Goal: Task Accomplishment & Management: Use online tool/utility

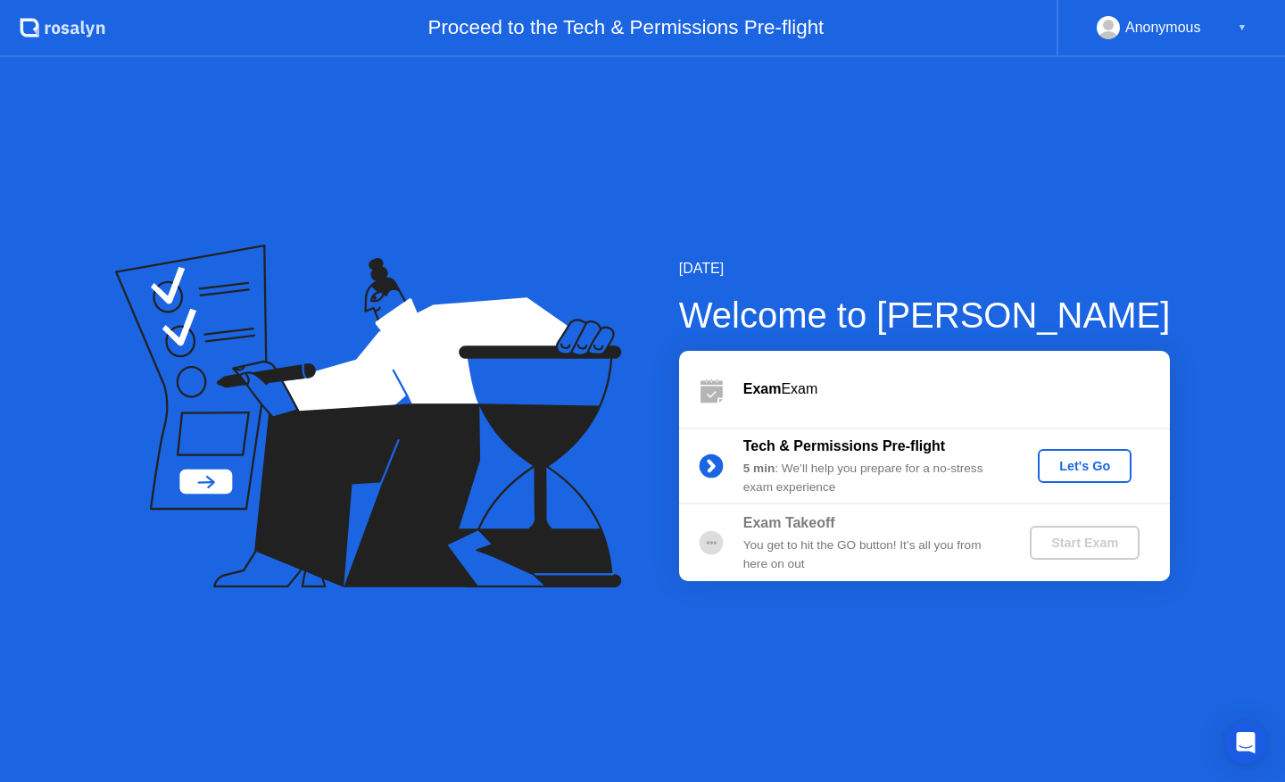
click at [1086, 470] on div "Let's Go" at bounding box center [1084, 466] width 79 height 14
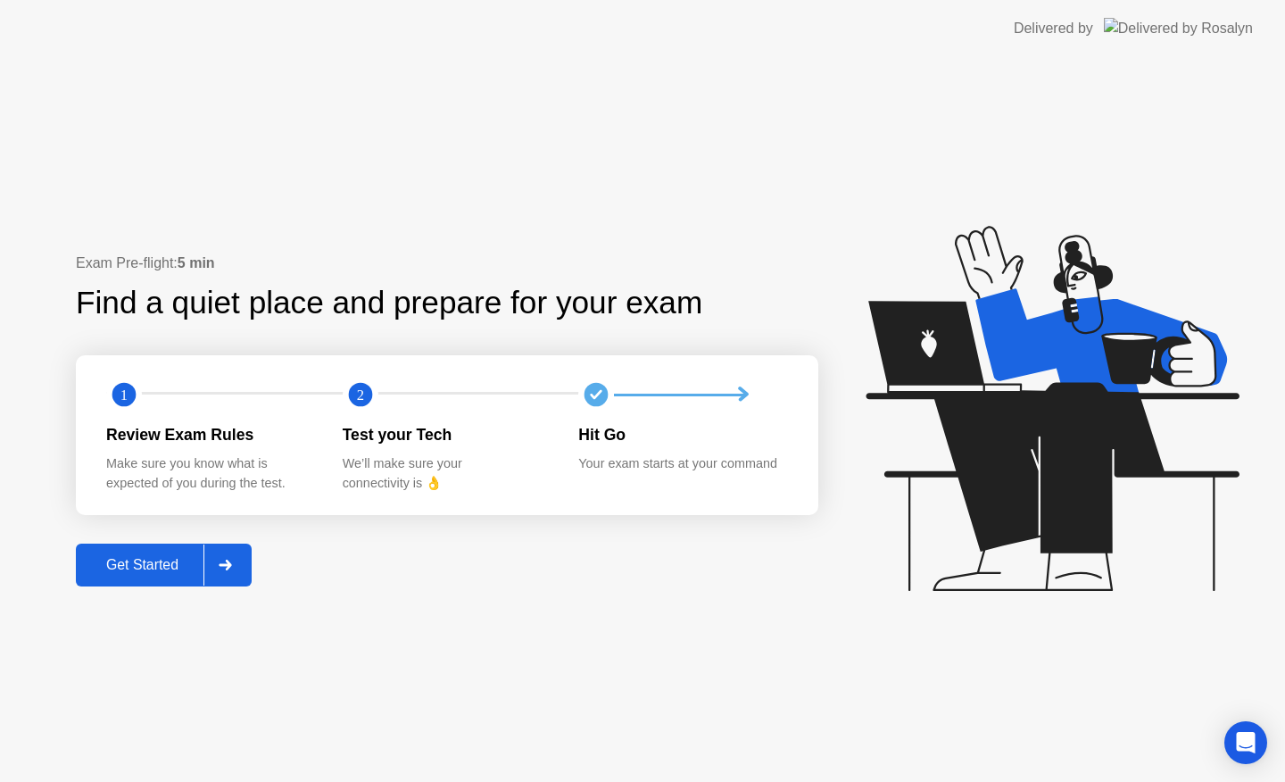
click at [161, 577] on button "Get Started" at bounding box center [164, 565] width 176 height 43
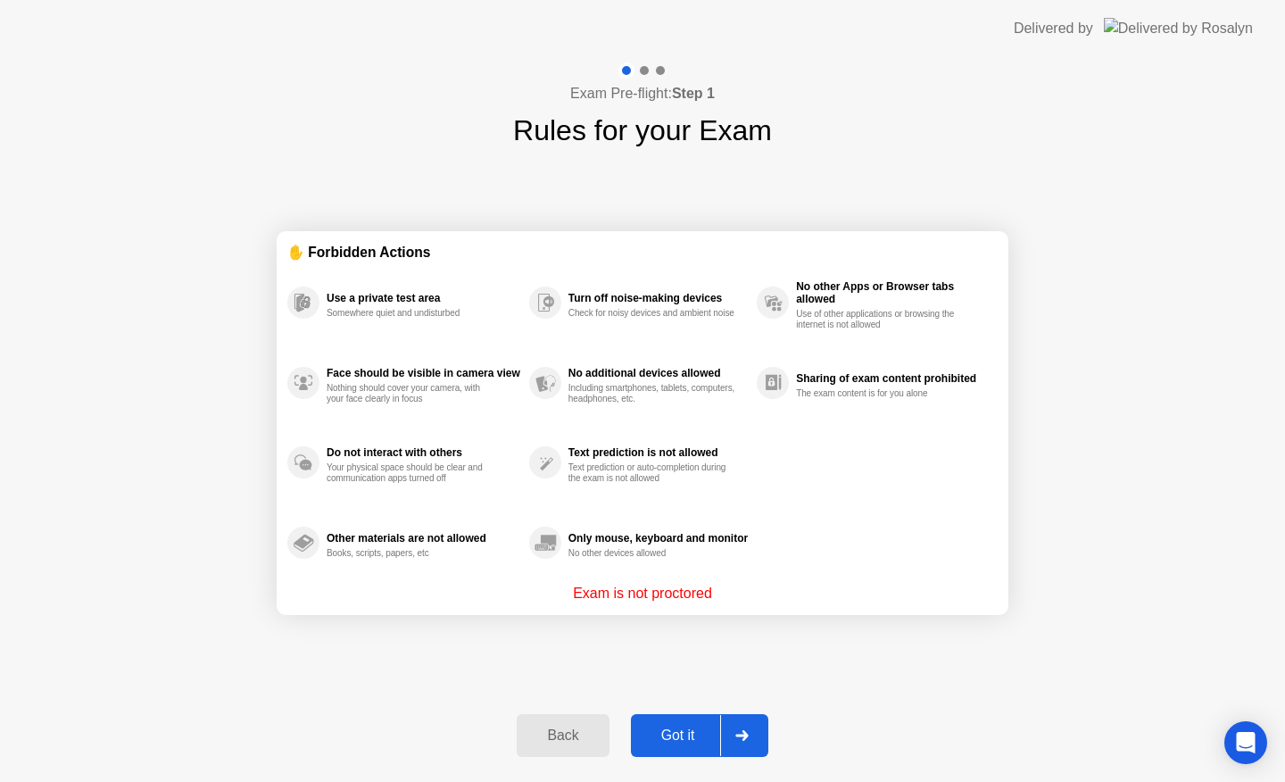
click at [682, 729] on div "Got it" at bounding box center [678, 735] width 84 height 16
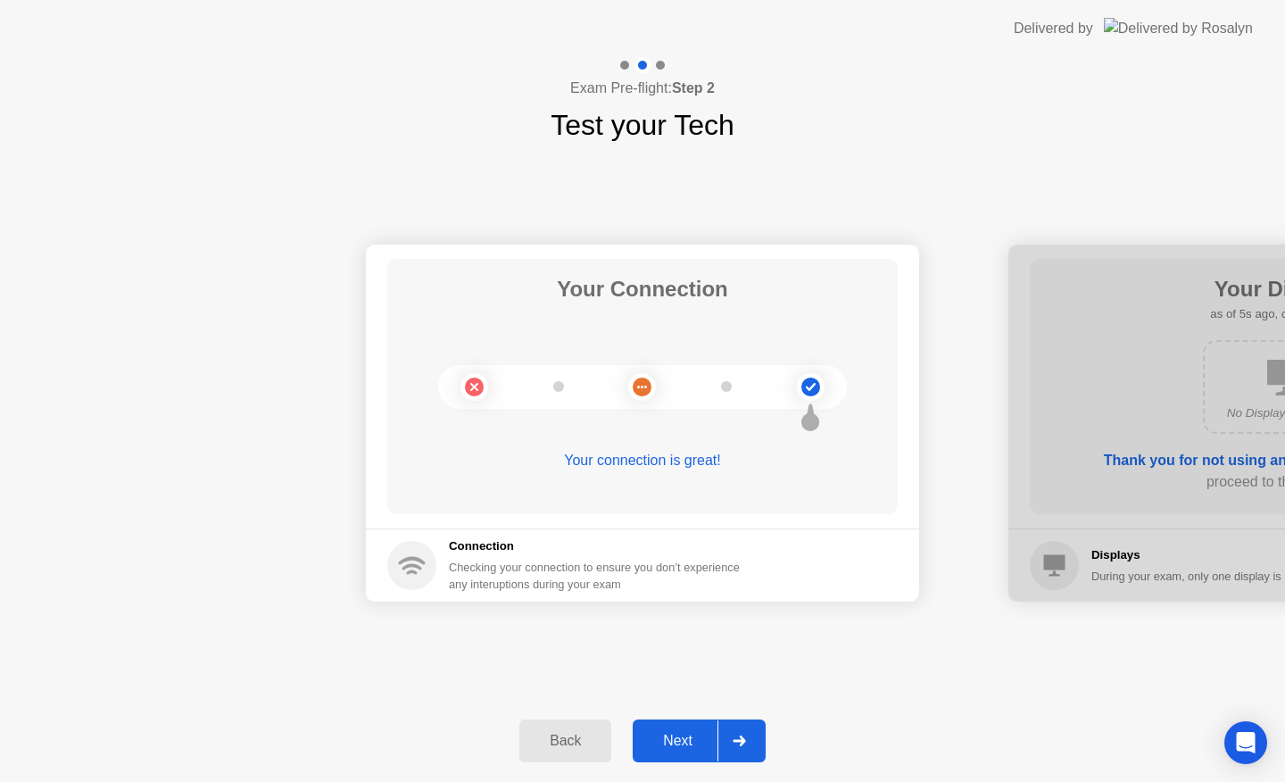
click at [682, 733] on div "Next" at bounding box center [677, 741] width 79 height 16
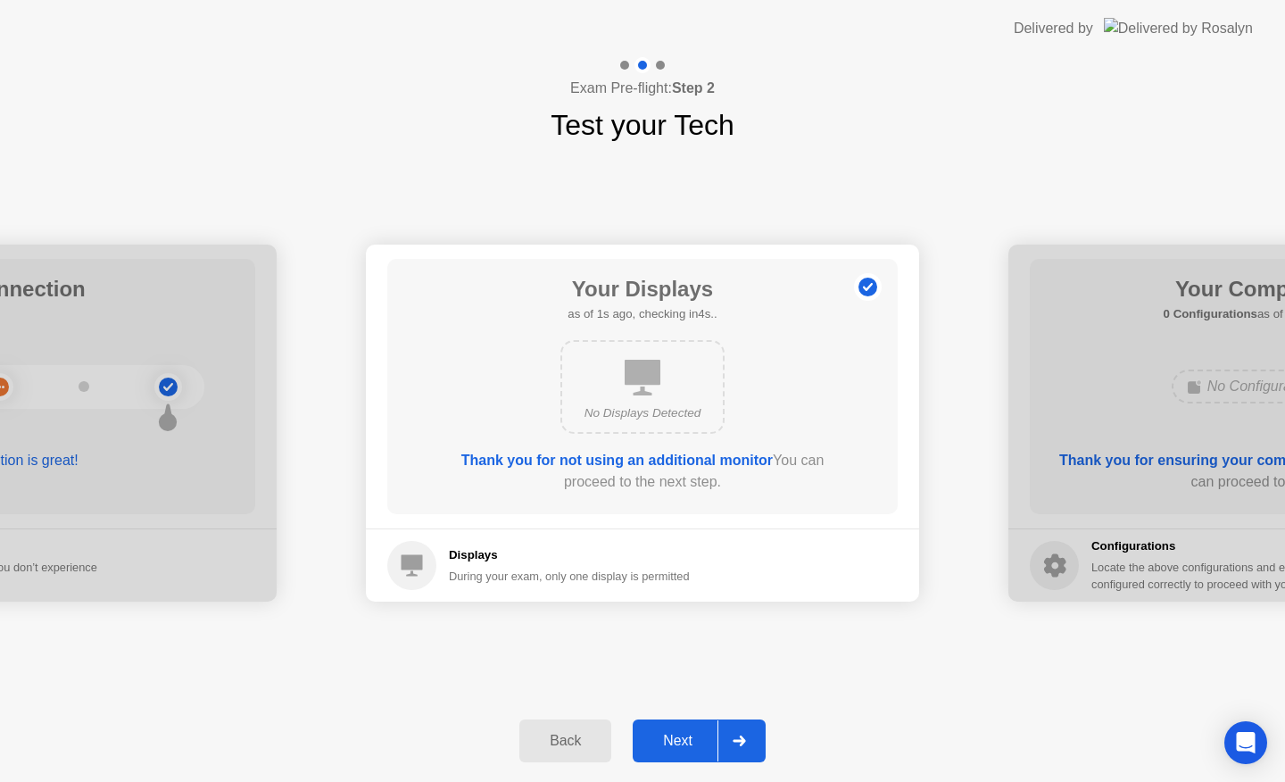
click at [682, 733] on div "Next" at bounding box center [677, 741] width 79 height 16
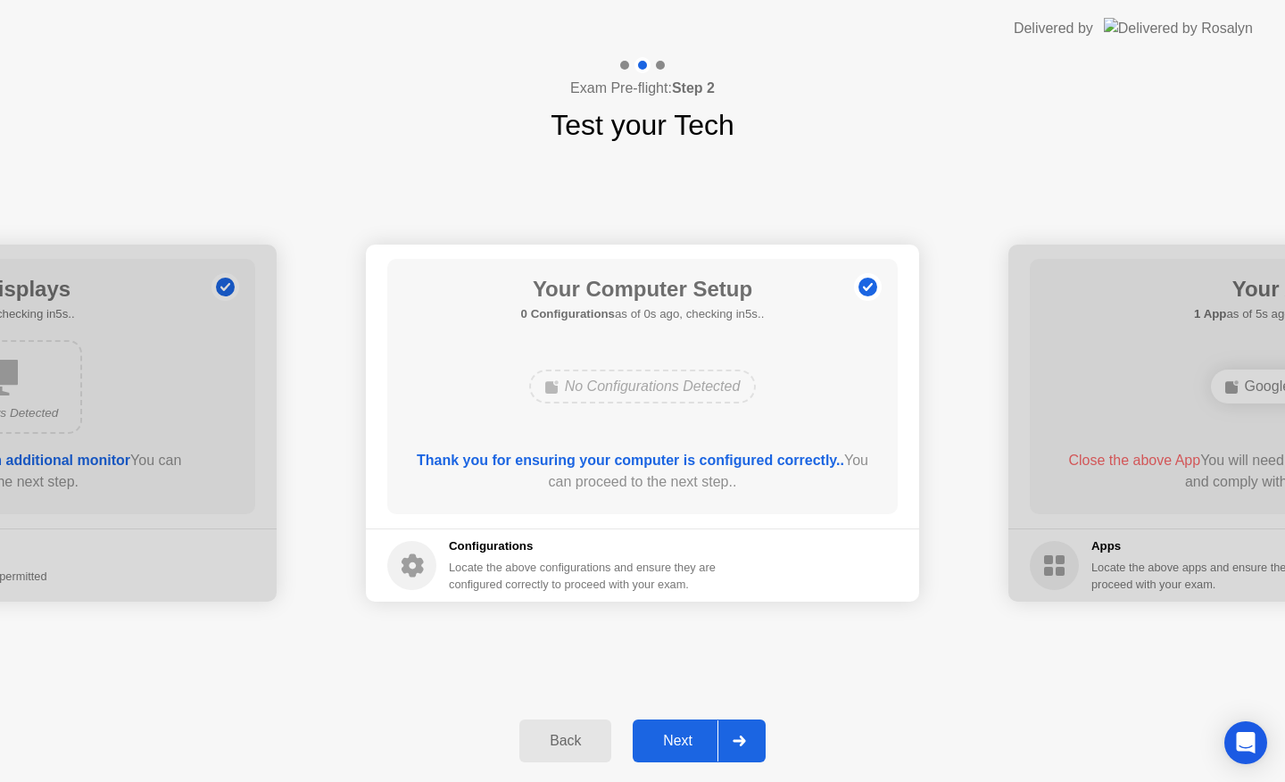
click at [682, 733] on div "Next" at bounding box center [677, 741] width 79 height 16
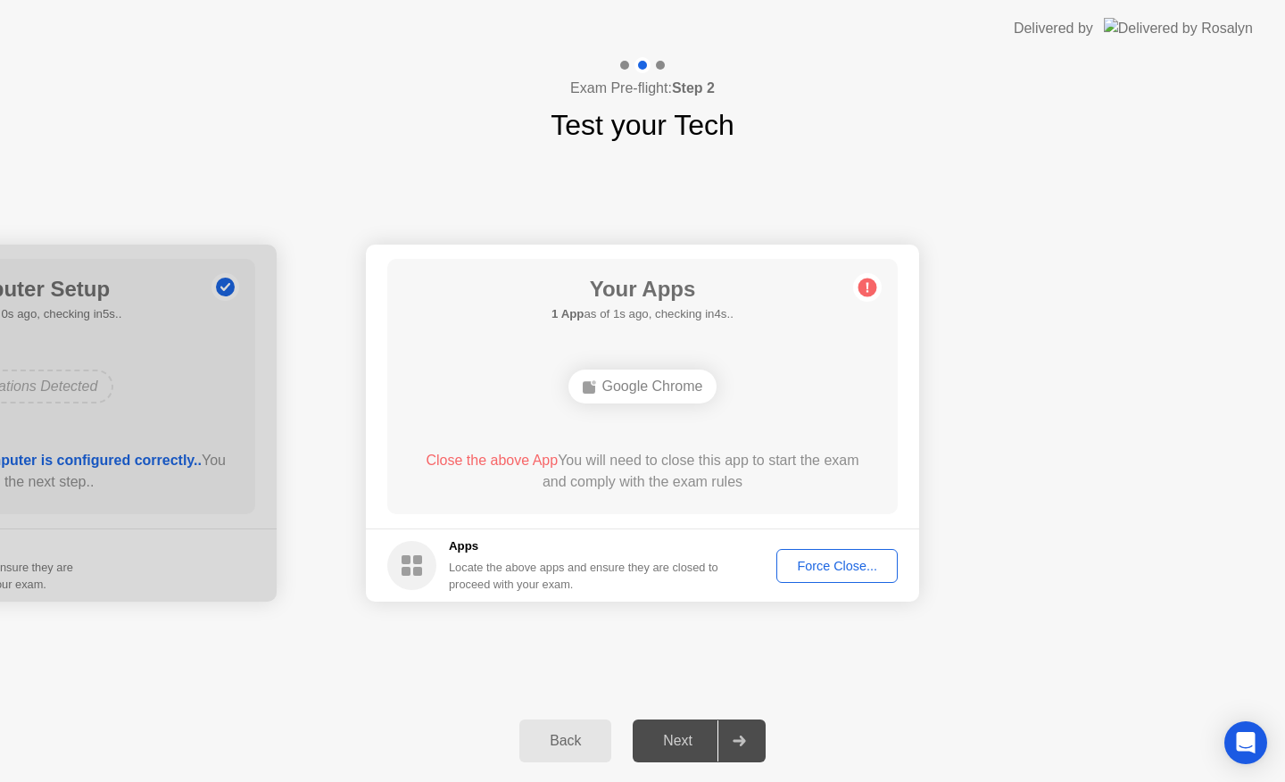
click at [828, 561] on div "Force Close..." at bounding box center [837, 566] width 109 height 14
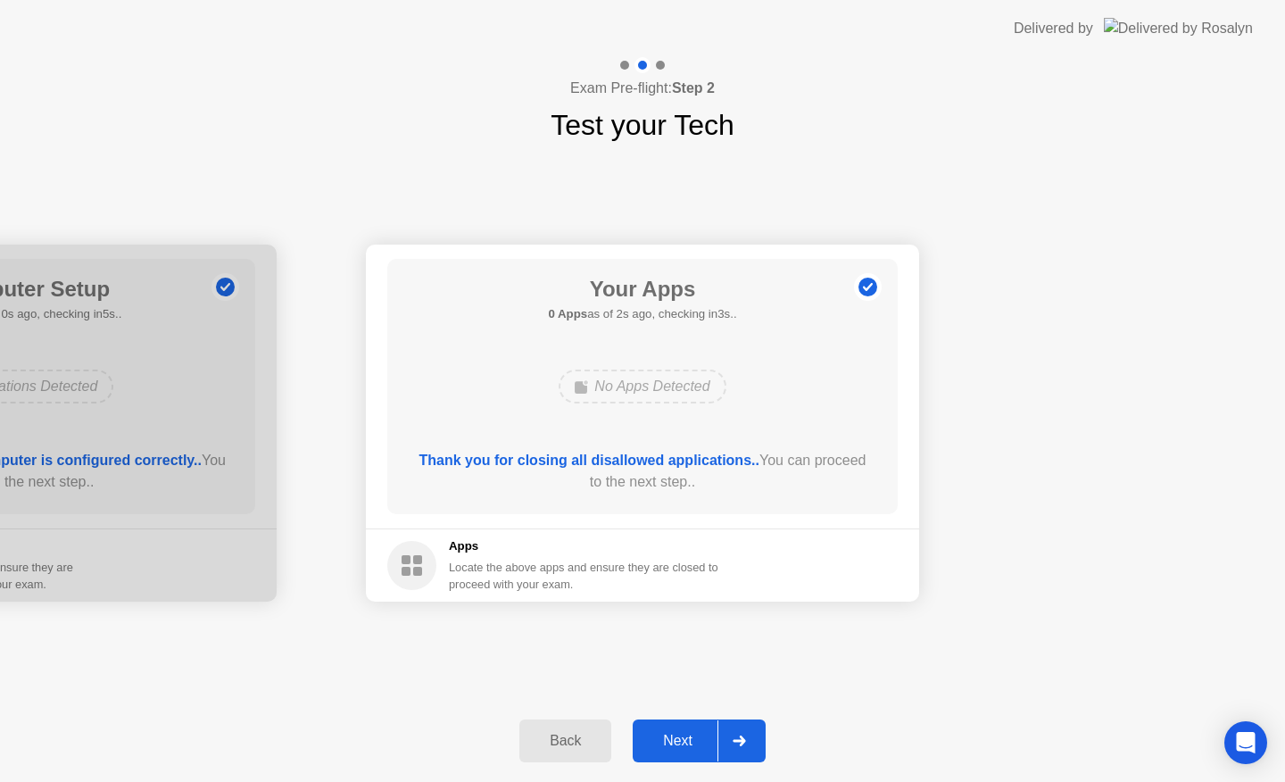
click at [689, 743] on div "Next" at bounding box center [677, 741] width 79 height 16
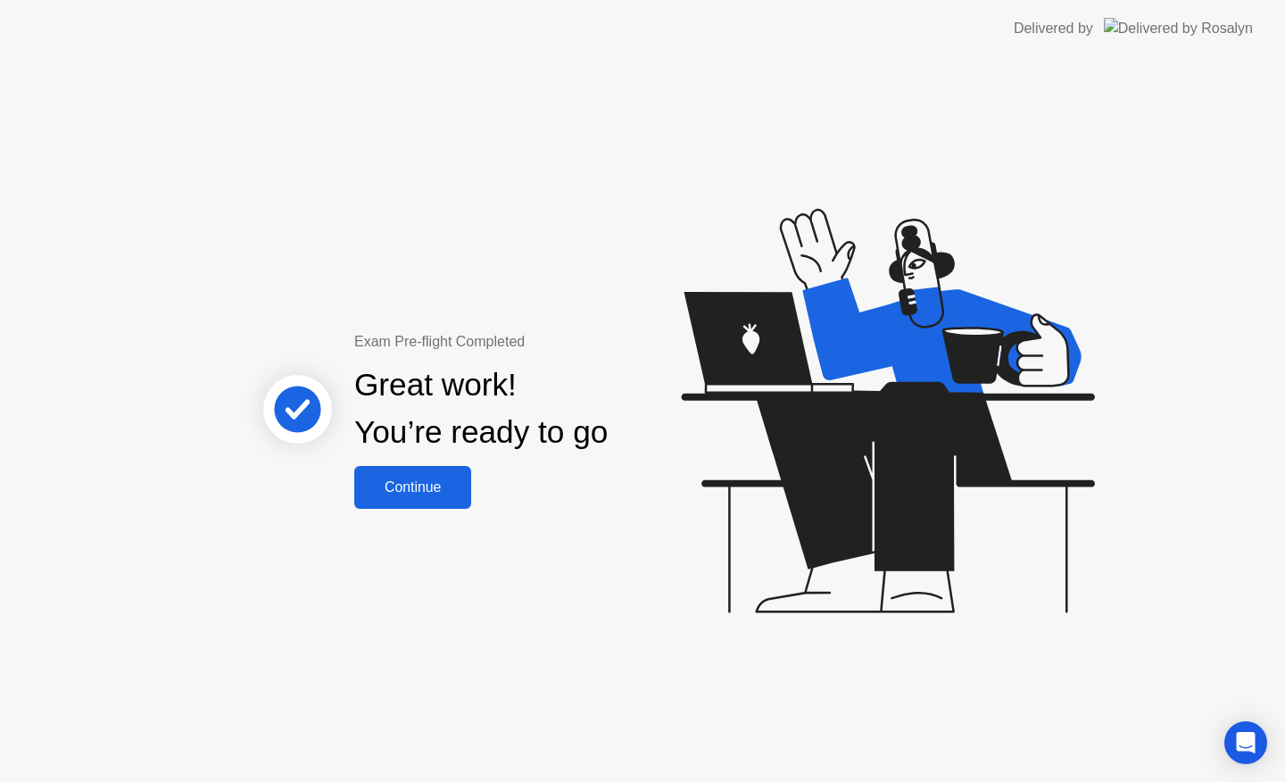
click at [448, 494] on div "Continue" at bounding box center [413, 487] width 106 height 16
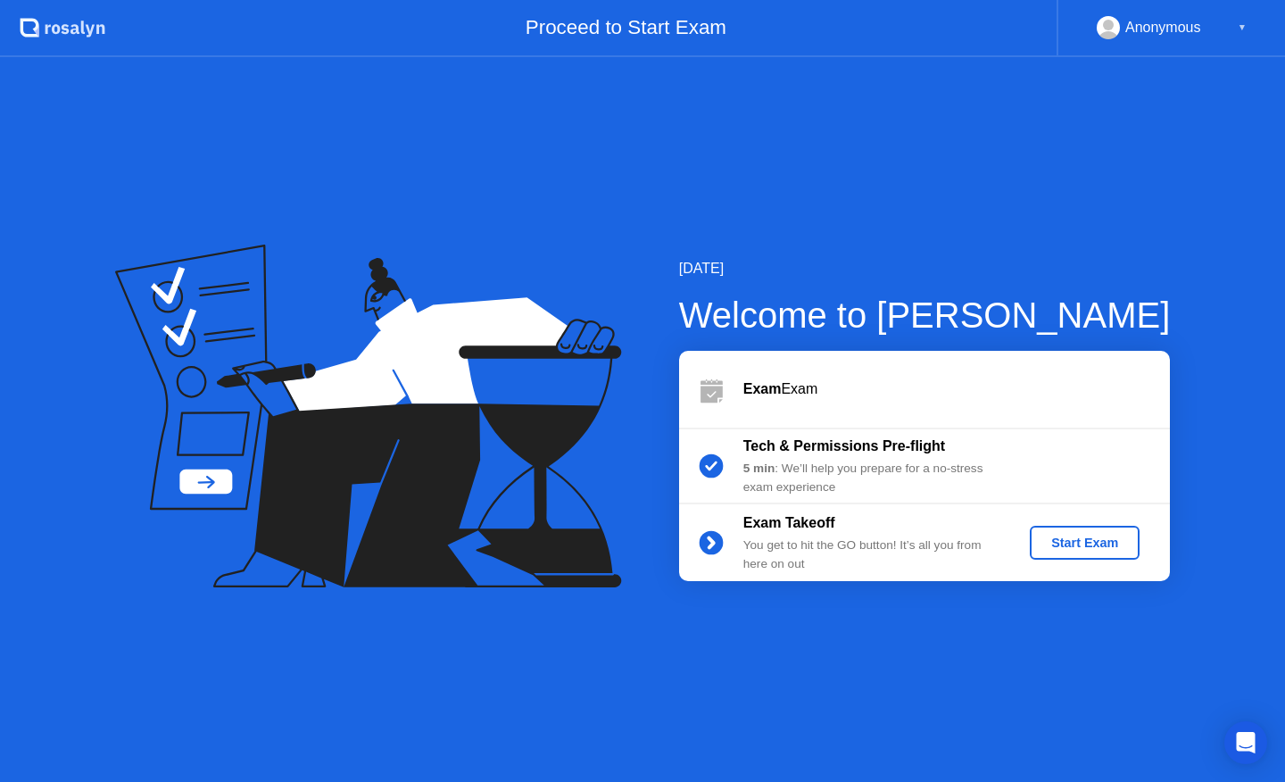
click at [1067, 535] on div "Start Exam" at bounding box center [1084, 542] width 95 height 14
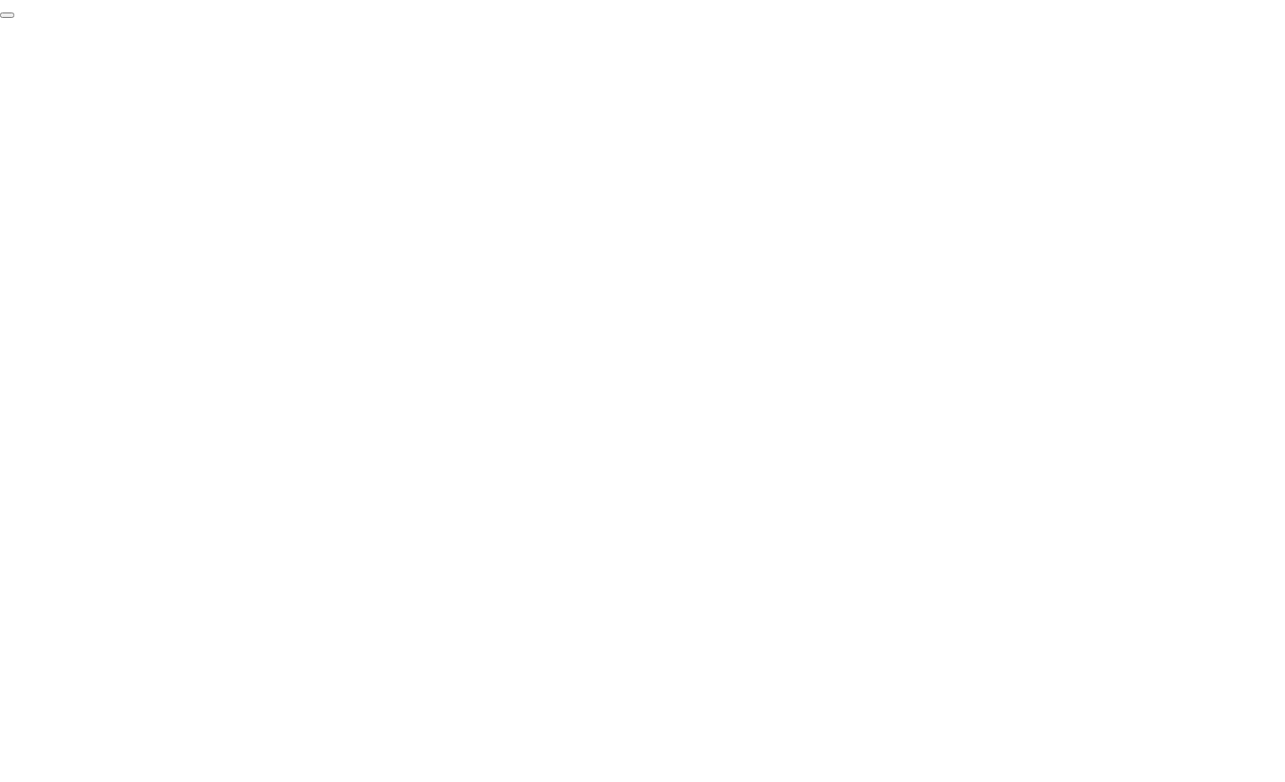
click div "End Proctoring Session"
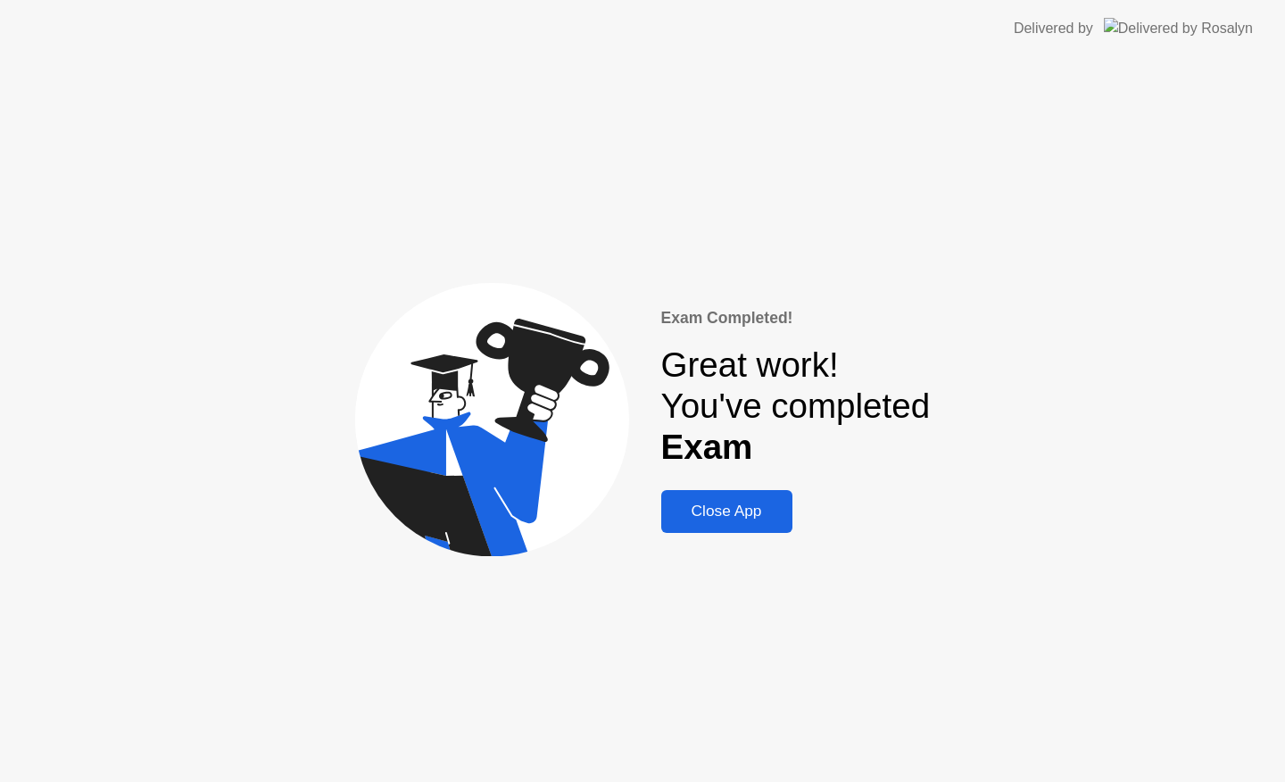
click at [731, 518] on div "Close App" at bounding box center [727, 511] width 120 height 19
